Goal: Task Accomplishment & Management: Use online tool/utility

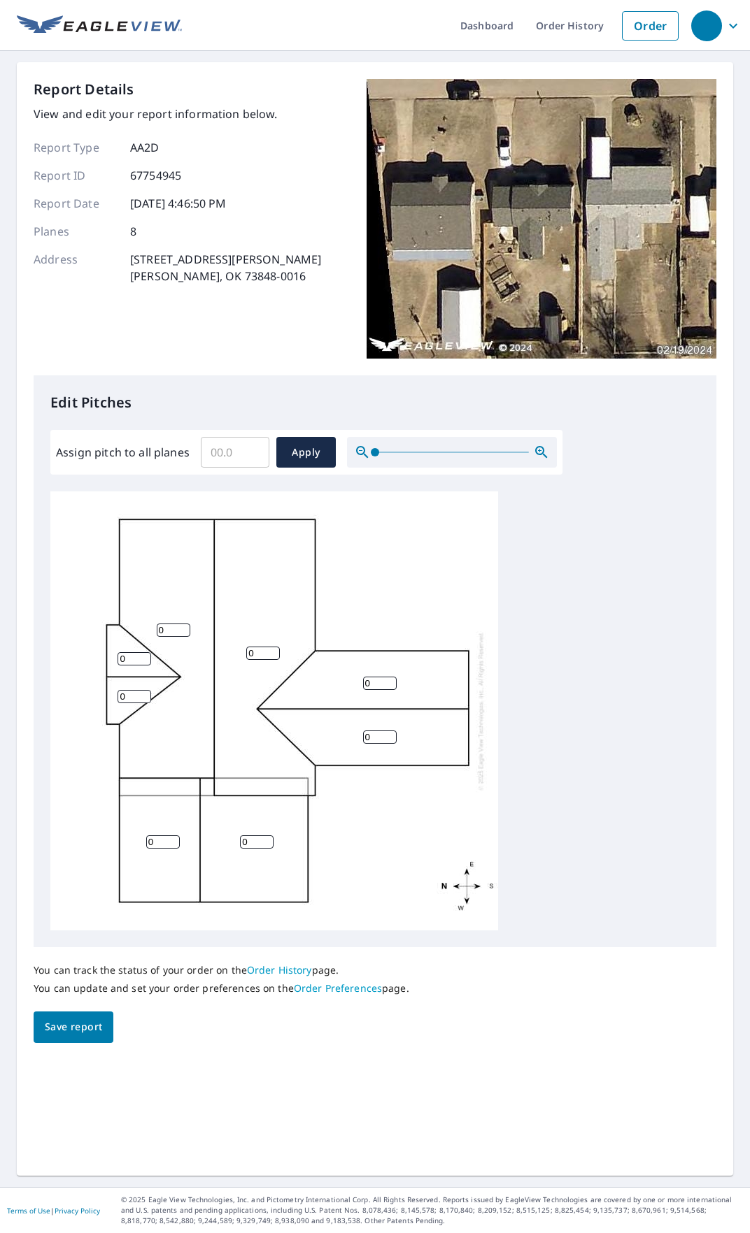
click at [236, 458] on input "Assign pitch to all planes" at bounding box center [235, 452] width 69 height 39
type input "4"
click at [318, 450] on span "Apply" at bounding box center [305, 452] width 37 height 17
type input "4"
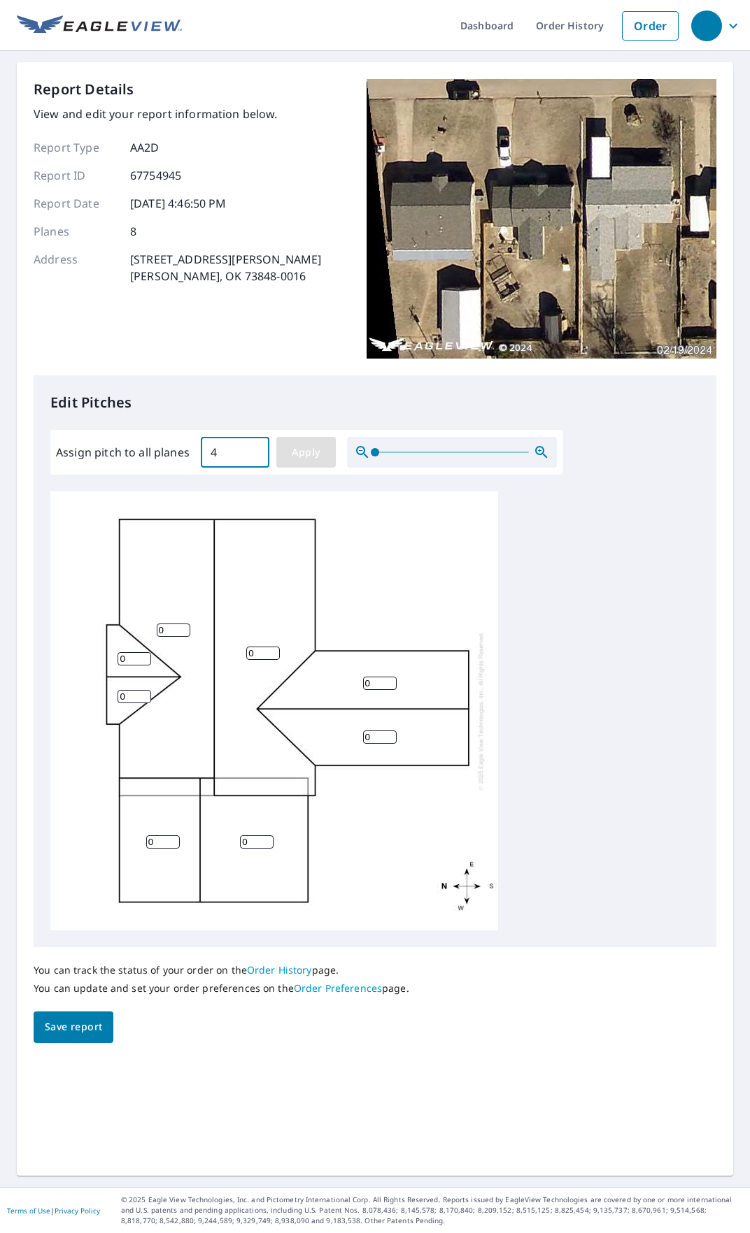
type input "4"
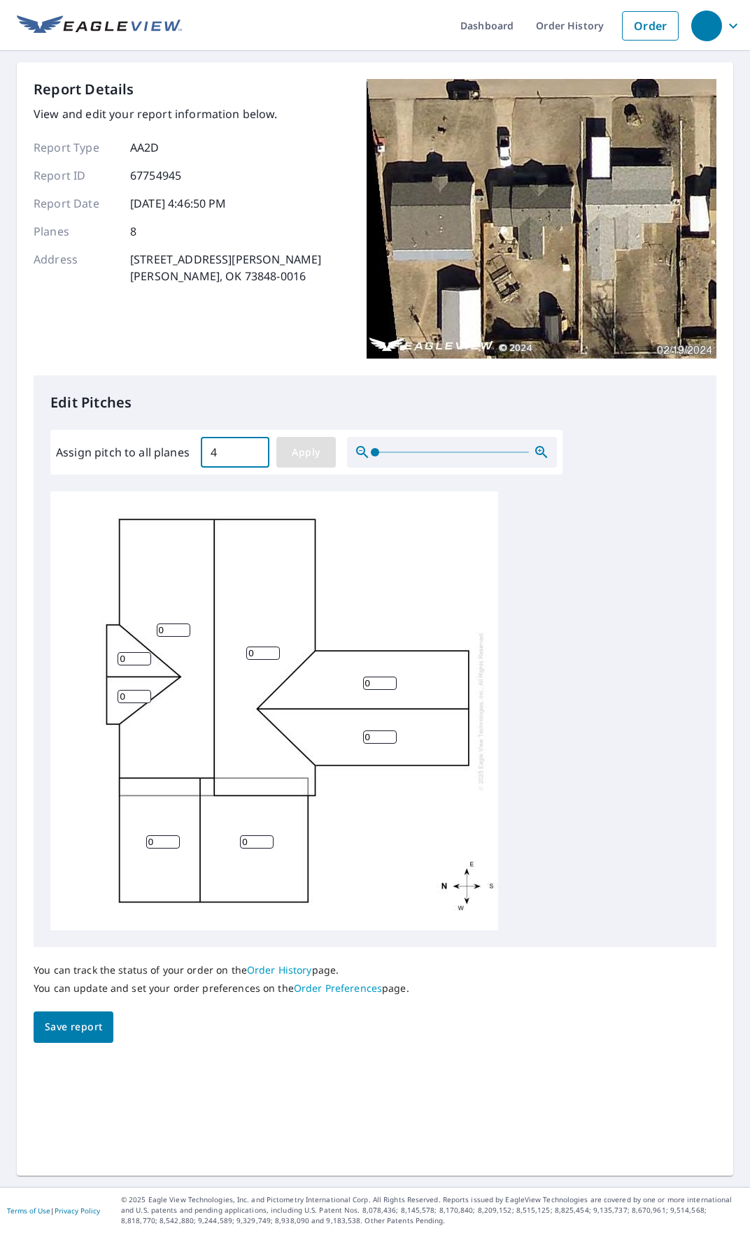
type input "4"
click at [74, 1034] on span "Save report" at bounding box center [73, 1027] width 57 height 17
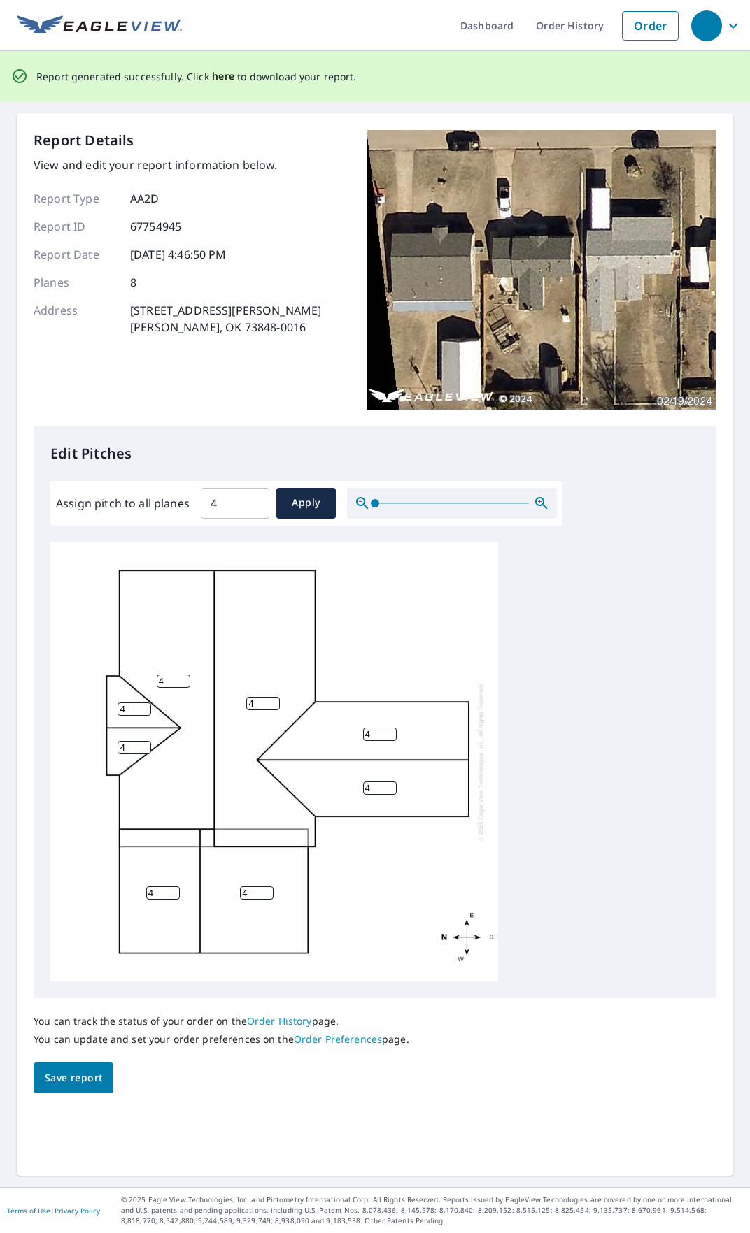
click at [212, 76] on span "here" at bounding box center [223, 76] width 23 height 17
